Goal: Task Accomplishment & Management: Manage account settings

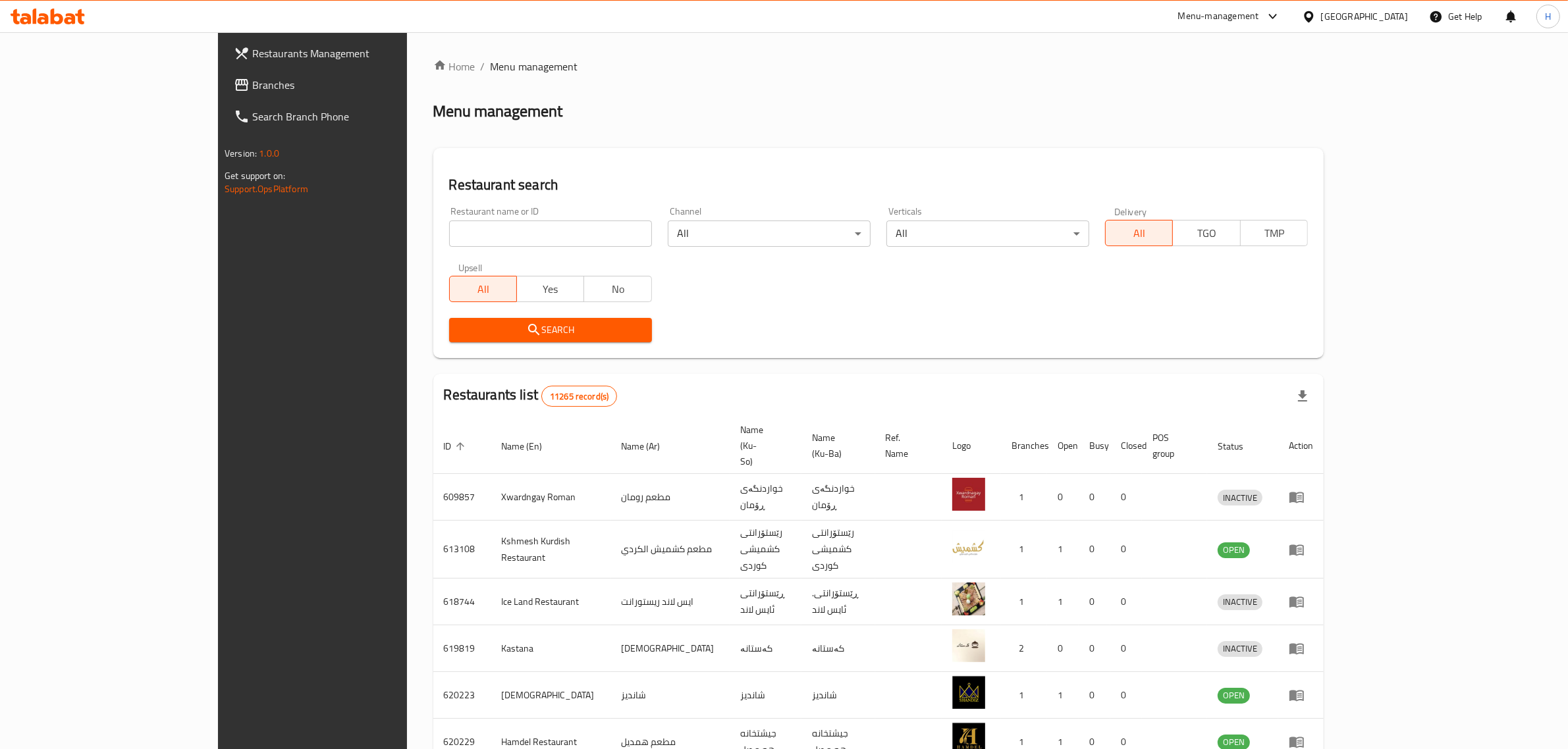
drag, startPoint x: 0, startPoint y: 0, endPoint x: 433, endPoint y: 231, distance: 490.8
click at [449, 231] on input "search" at bounding box center [550, 233] width 203 height 26
paste input "688744"
paste input "[PERSON_NAME] Fast Food"
type input "[PERSON_NAME] Fast Food"
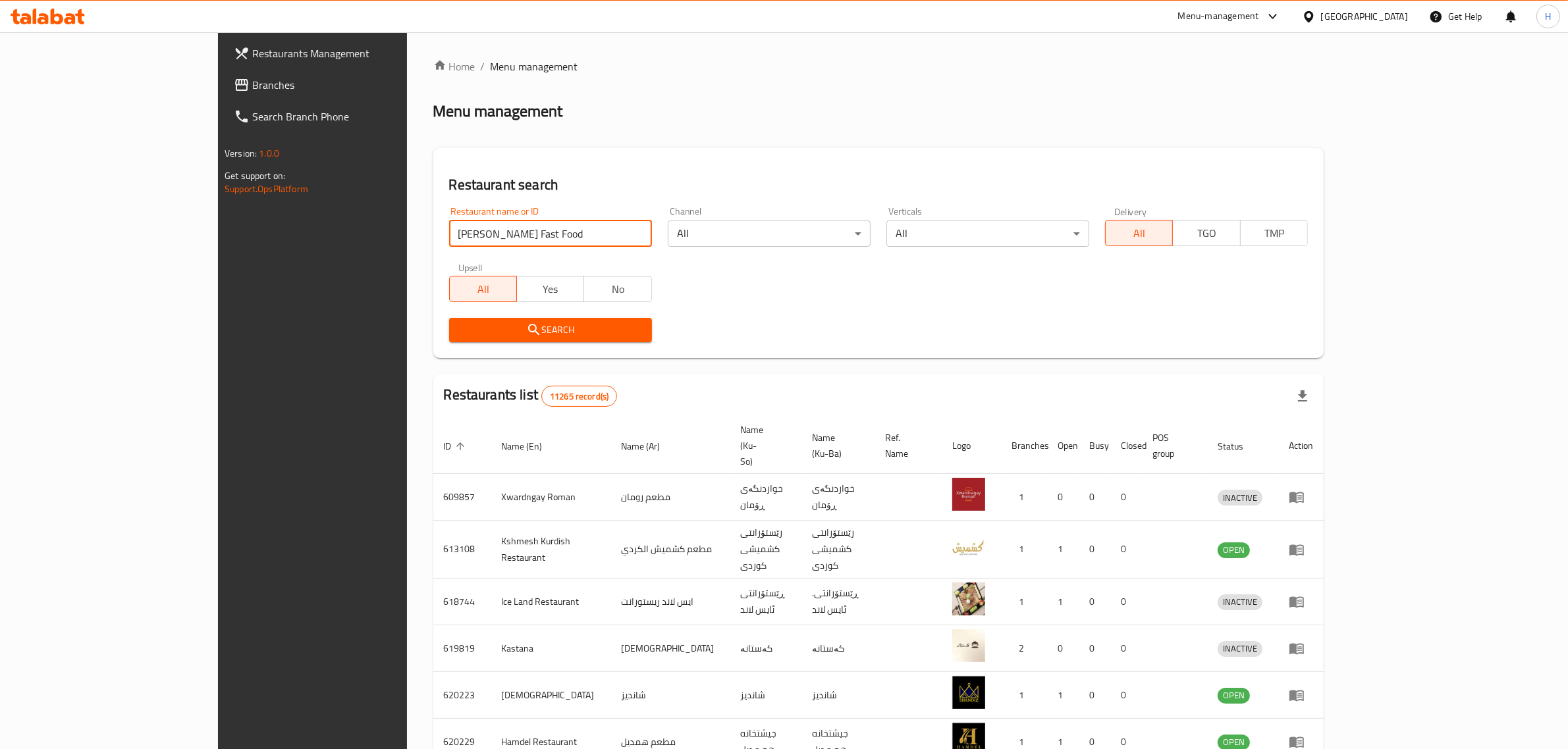
click button "Search" at bounding box center [550, 330] width 203 height 24
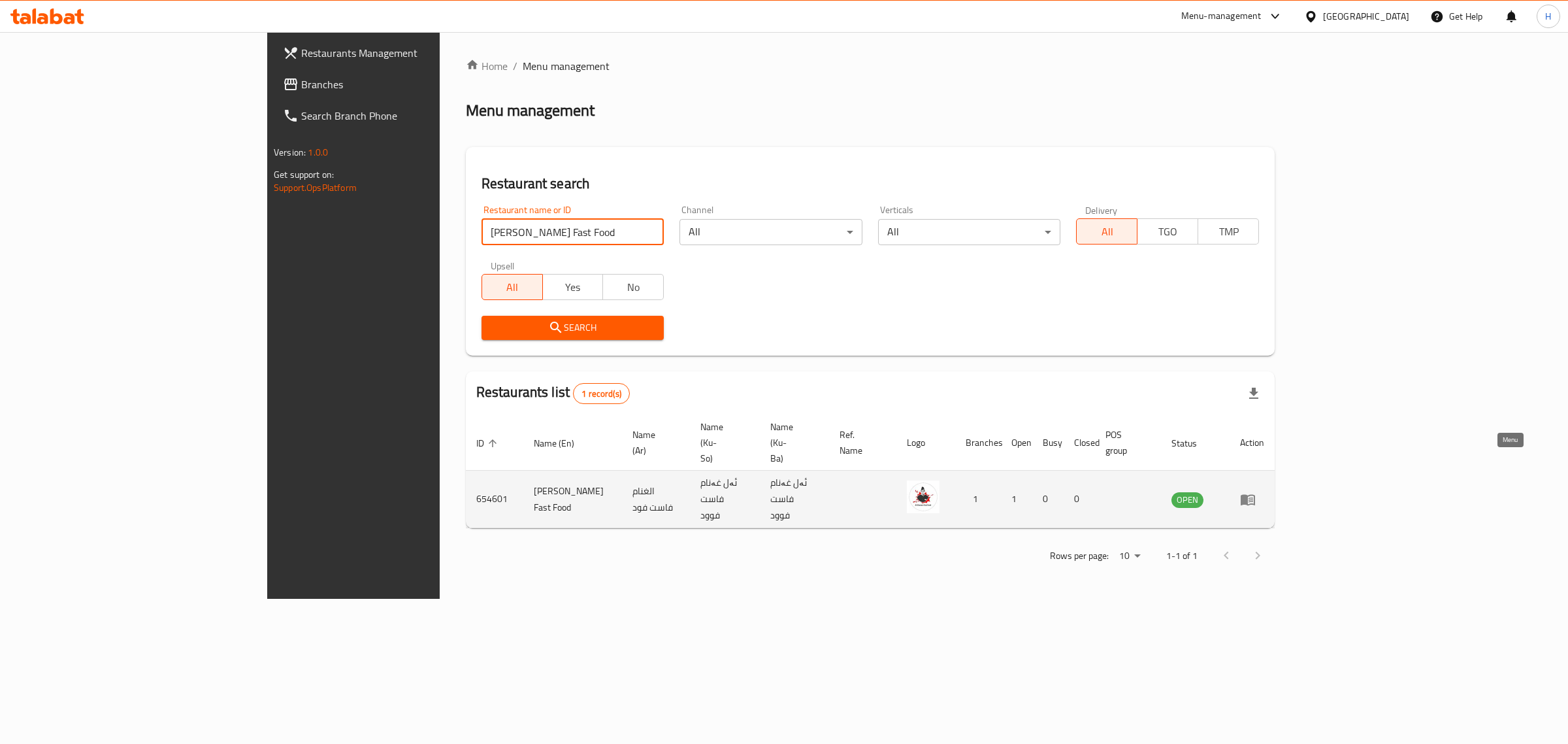
click at [1256, 491] on icon "enhanced table" at bounding box center [1248, 499] width 16 height 16
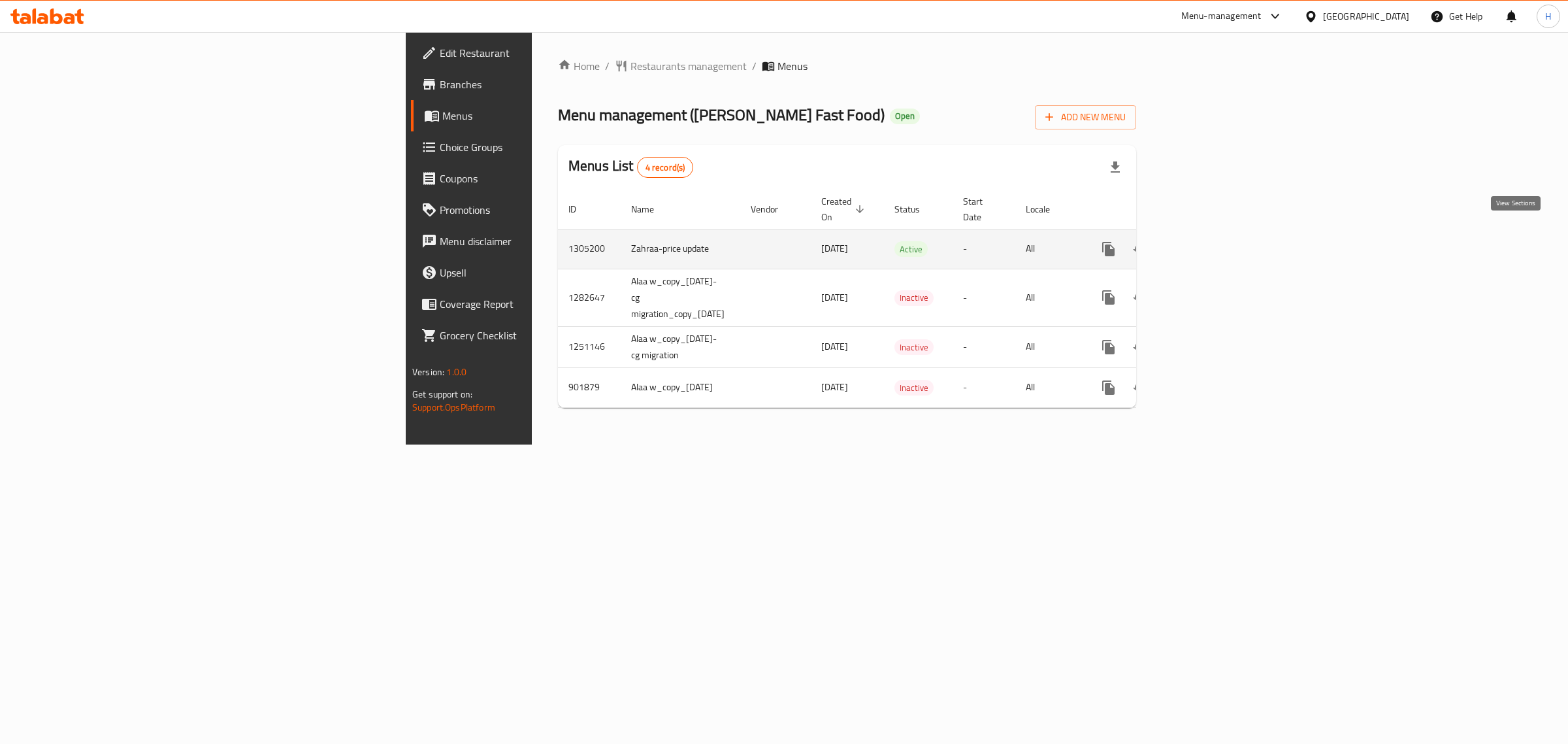
click at [1211, 241] on icon "enhanced table" at bounding box center [1203, 249] width 16 height 16
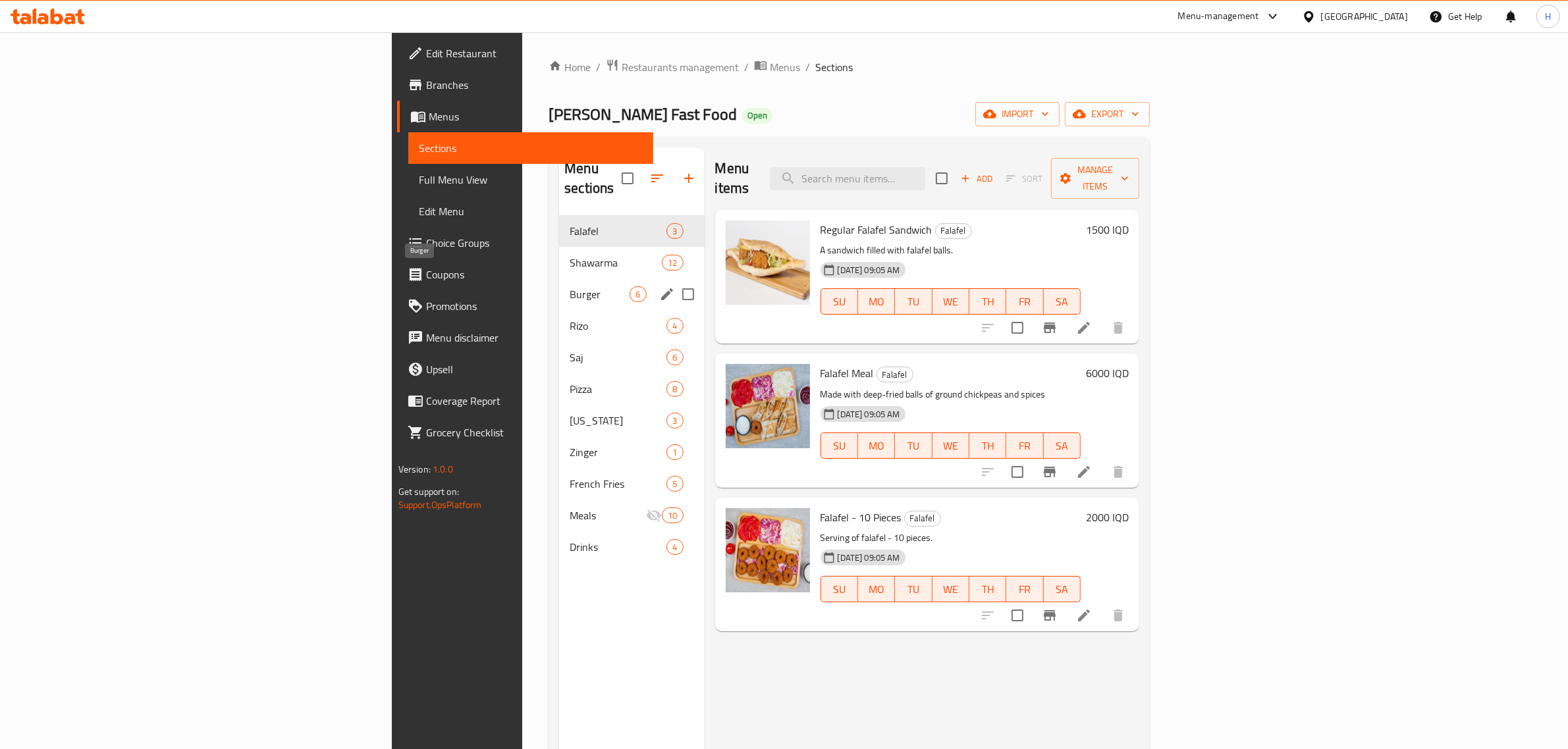
click at [570, 286] on span "Burger" at bounding box center [600, 294] width 60 height 16
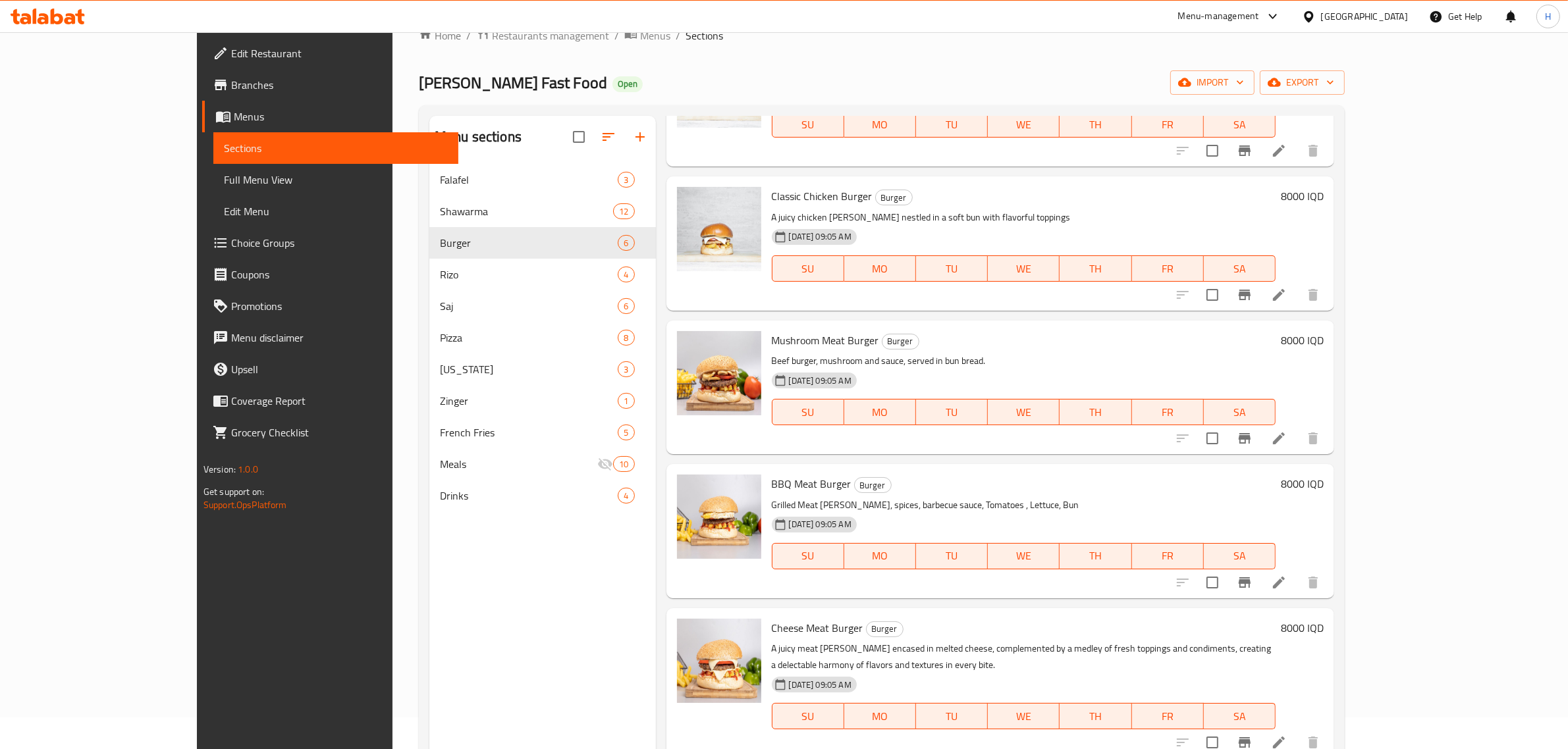
scroll to position [185, 0]
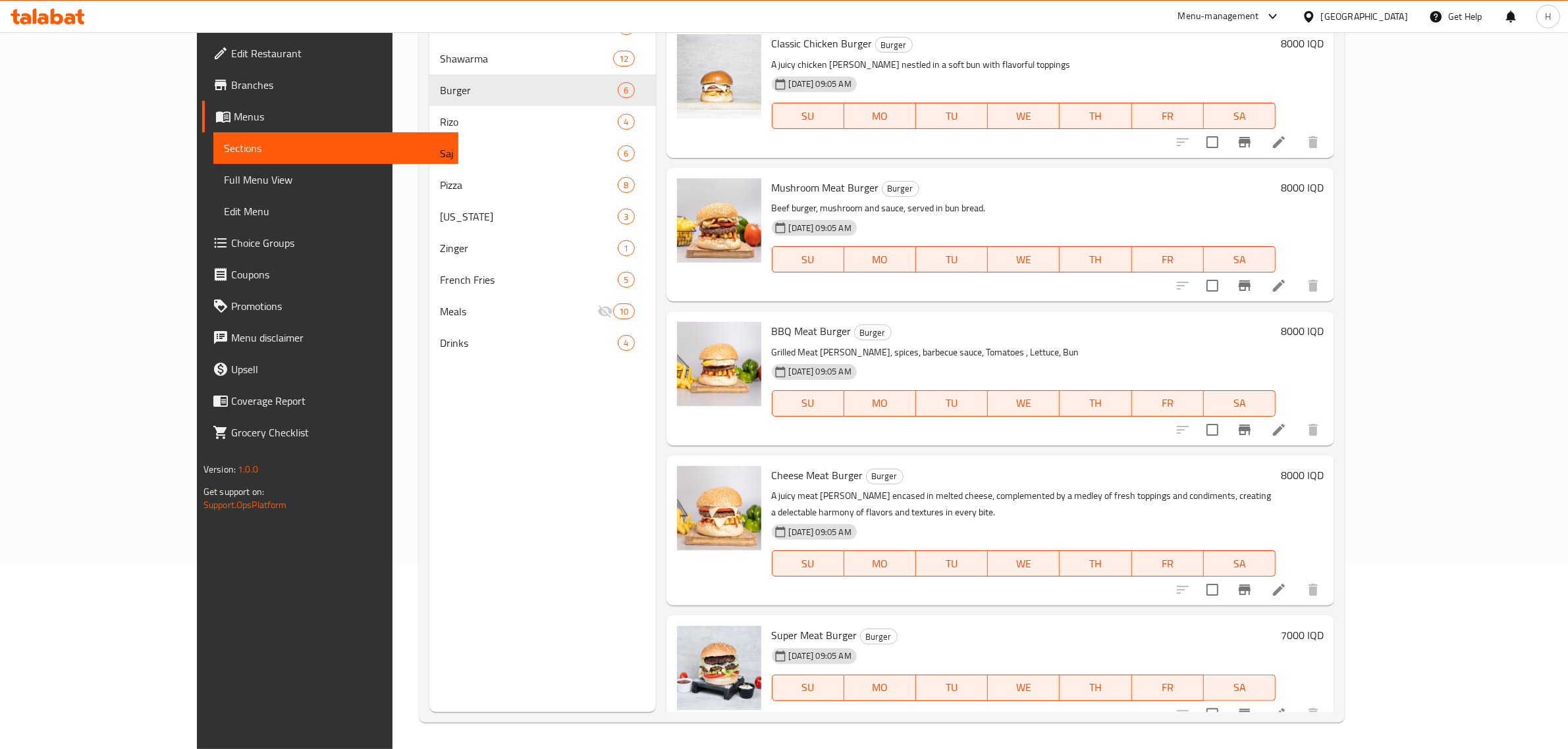
click at [1324, 626] on h6 "7000 IQD" at bounding box center [1302, 636] width 43 height 19
click at [1243, 628] on input "7000" at bounding box center [1179, 640] width 128 height 26
type input "10000"
click button "ok" at bounding box center [1290, 640] width 29 height 29
